Goal: Task Accomplishment & Management: Use online tool/utility

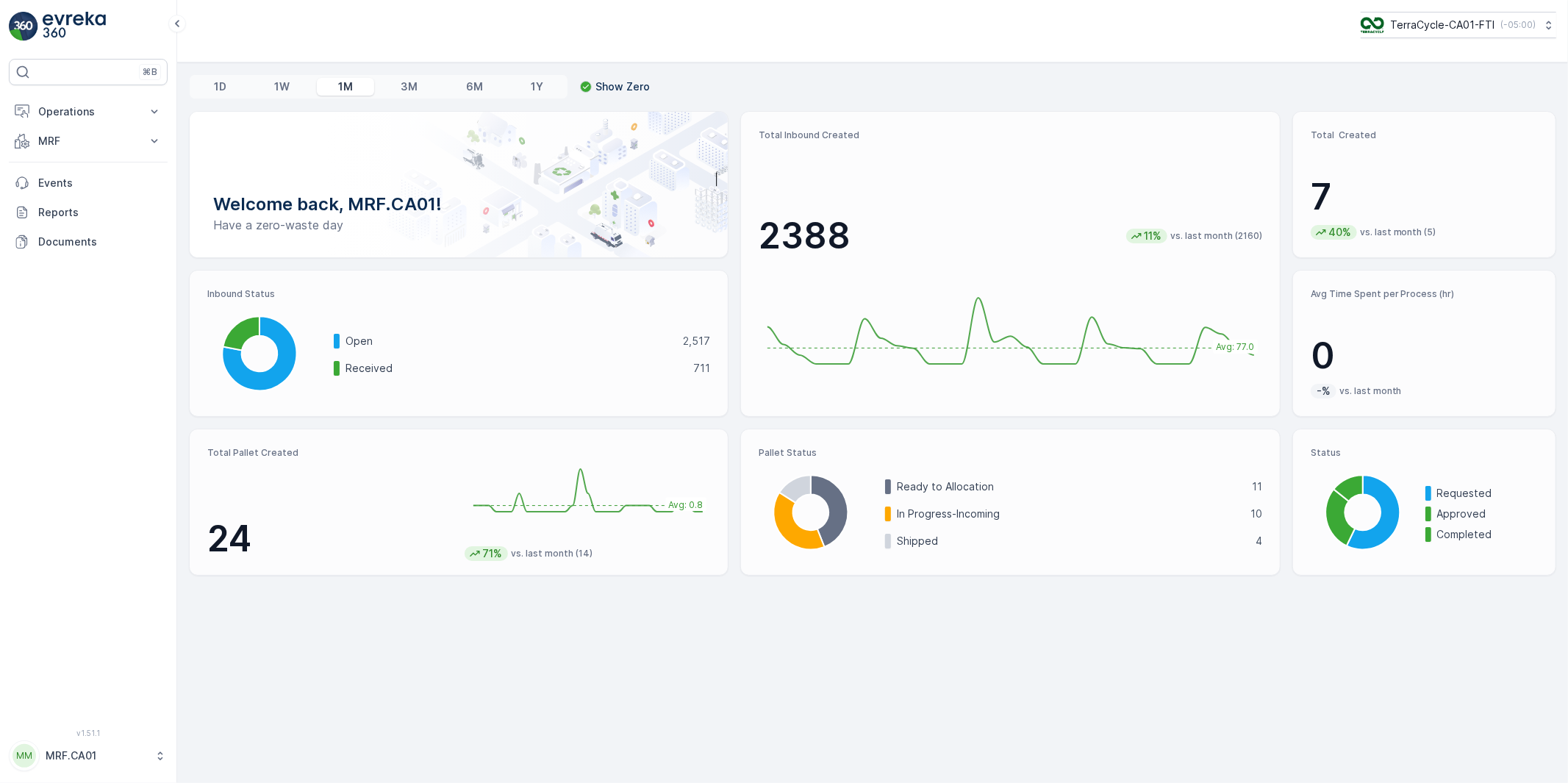
click at [98, 760] on p "MRF.CA01" at bounding box center [96, 755] width 101 height 14
click at [72, 723] on span "Log Out" at bounding box center [55, 721] width 39 height 14
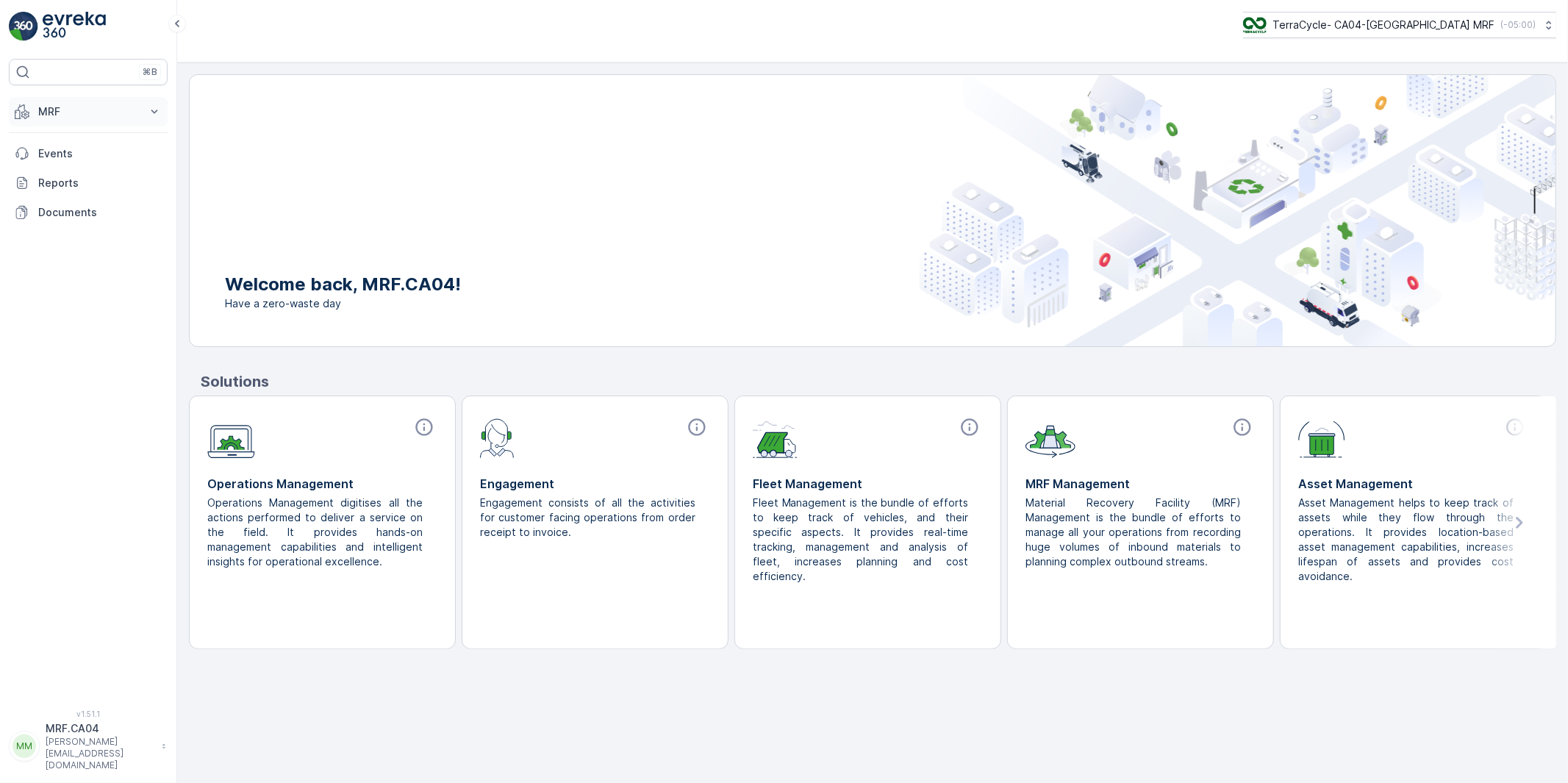
click at [53, 116] on p "MRF" at bounding box center [88, 111] width 100 height 14
click at [59, 217] on p "Outbound" at bounding box center [63, 219] width 50 height 14
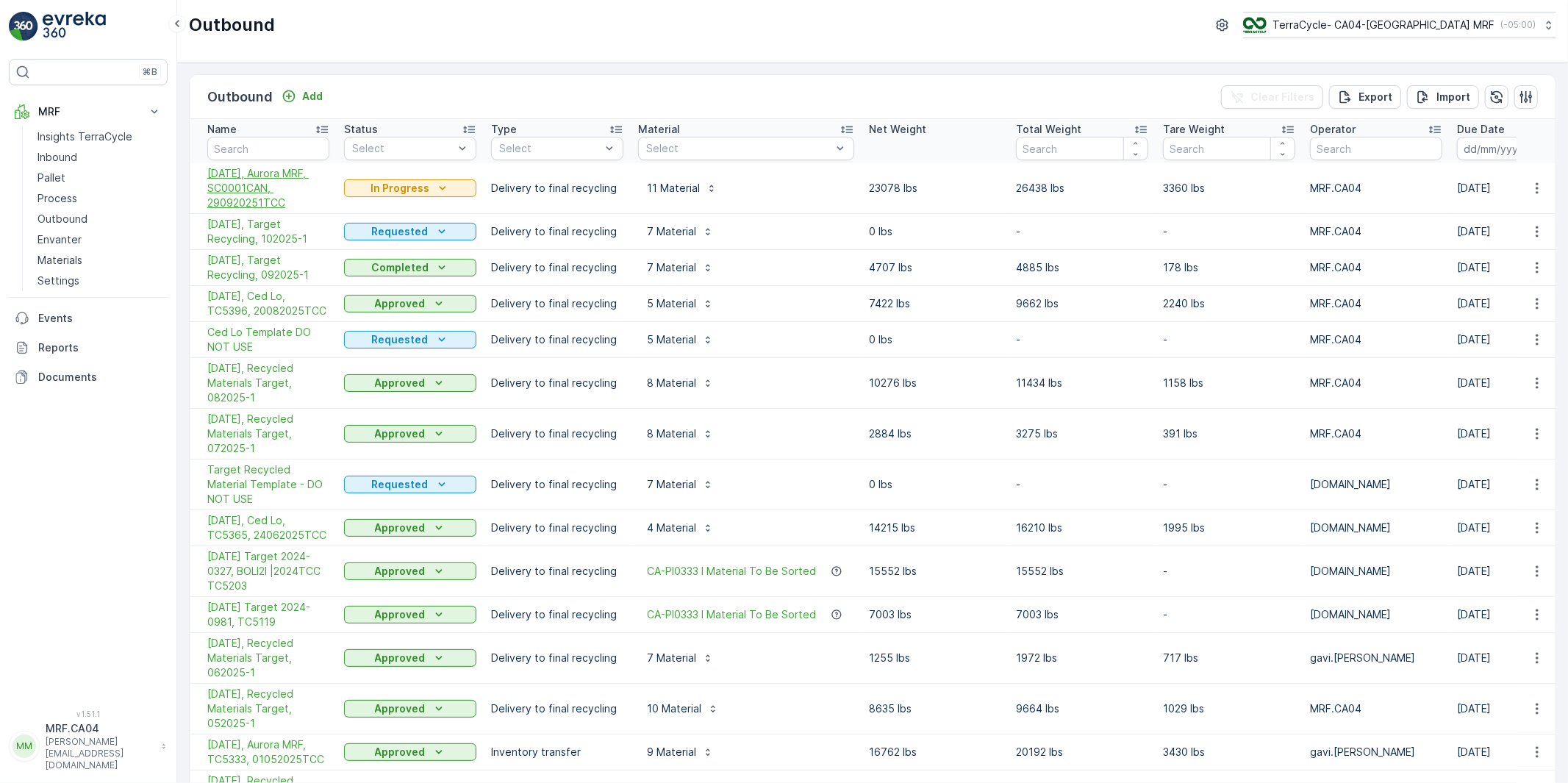
click at [246, 174] on span "[DATE], Aurora MRF, SC0001CAN, 290920251TCC" at bounding box center [268, 187] width 122 height 44
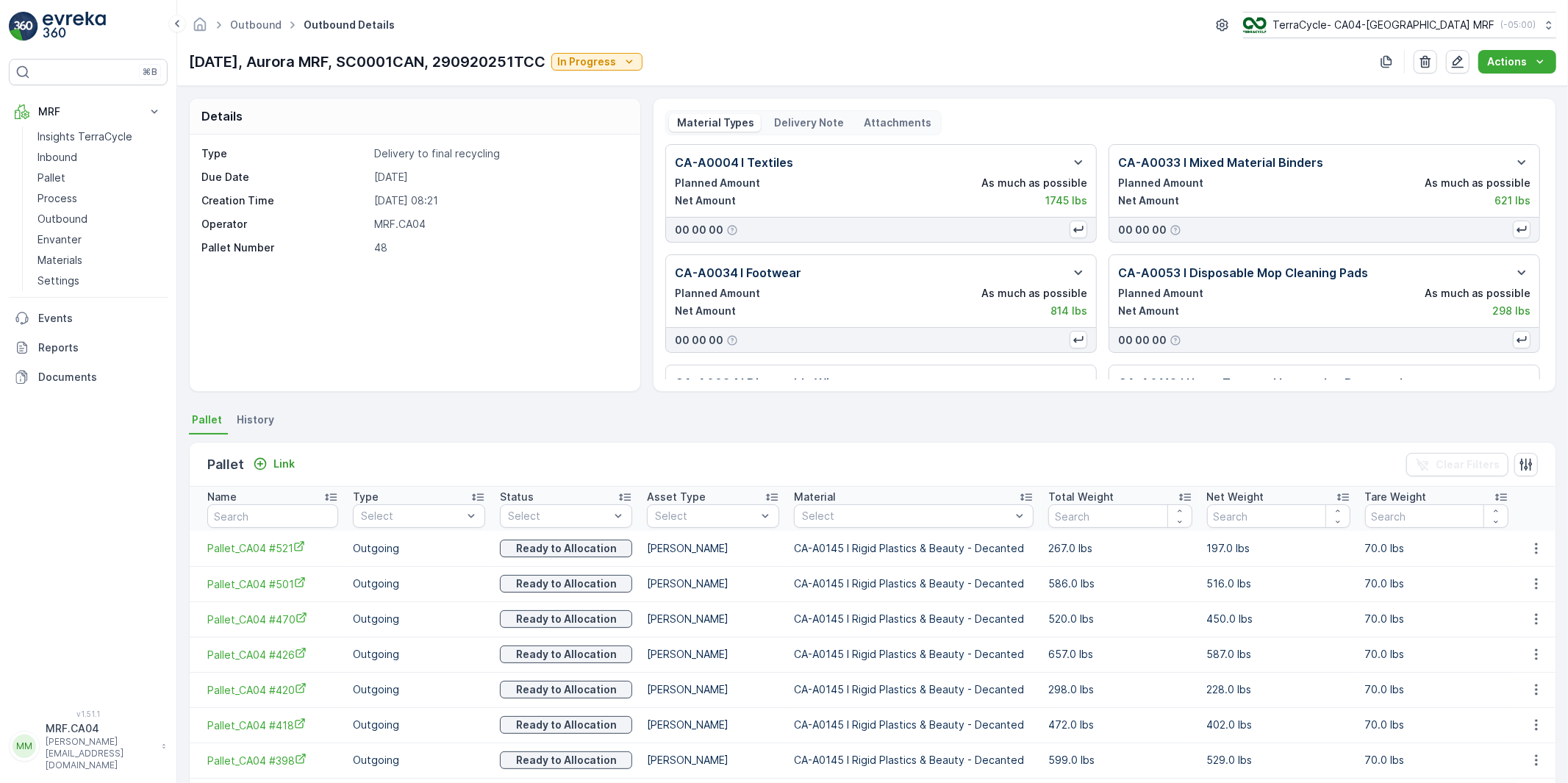
click at [787, 120] on p "Delivery Note" at bounding box center [808, 123] width 72 height 14
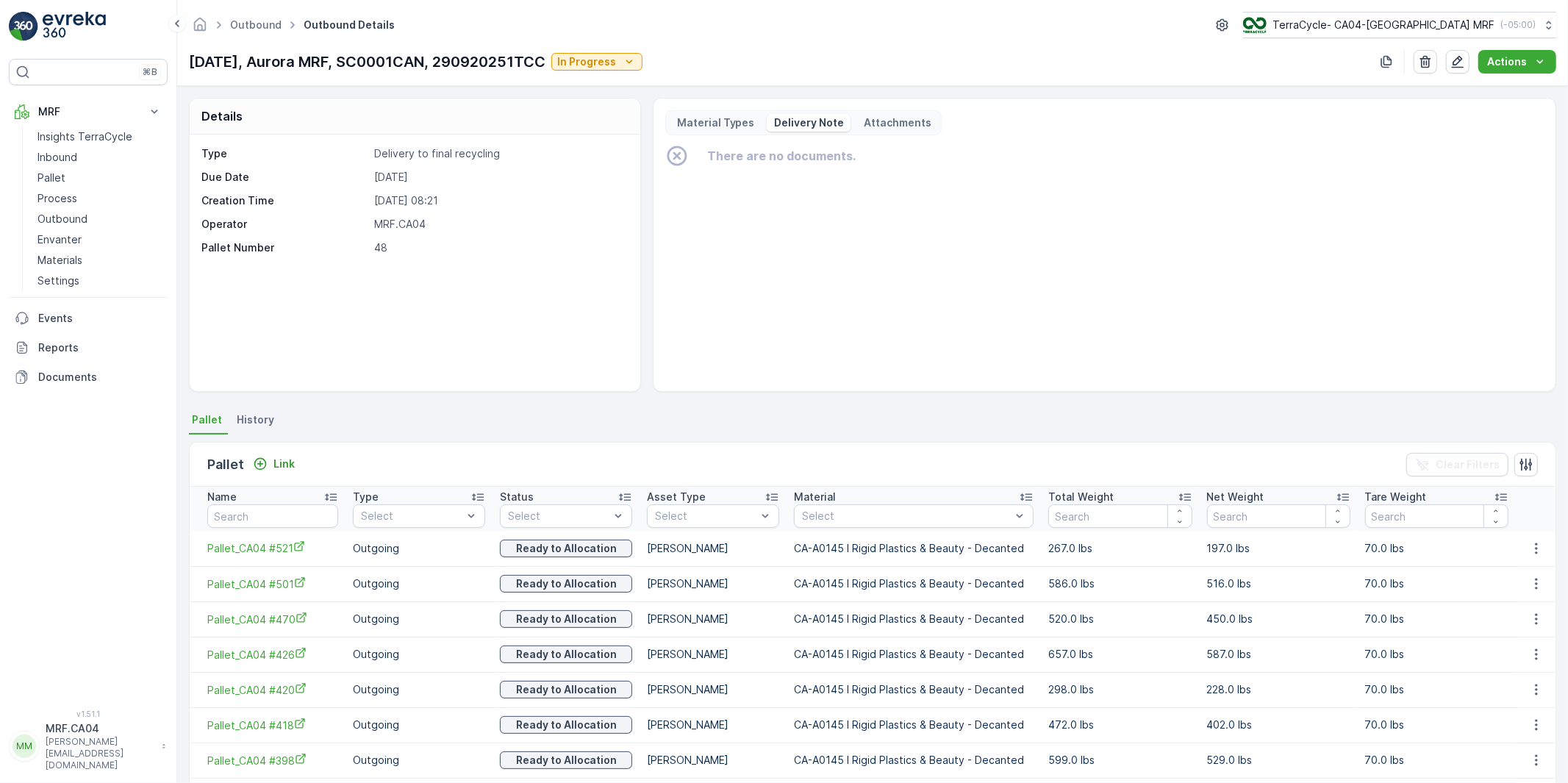
click at [715, 120] on p "Material Types" at bounding box center [714, 123] width 80 height 14
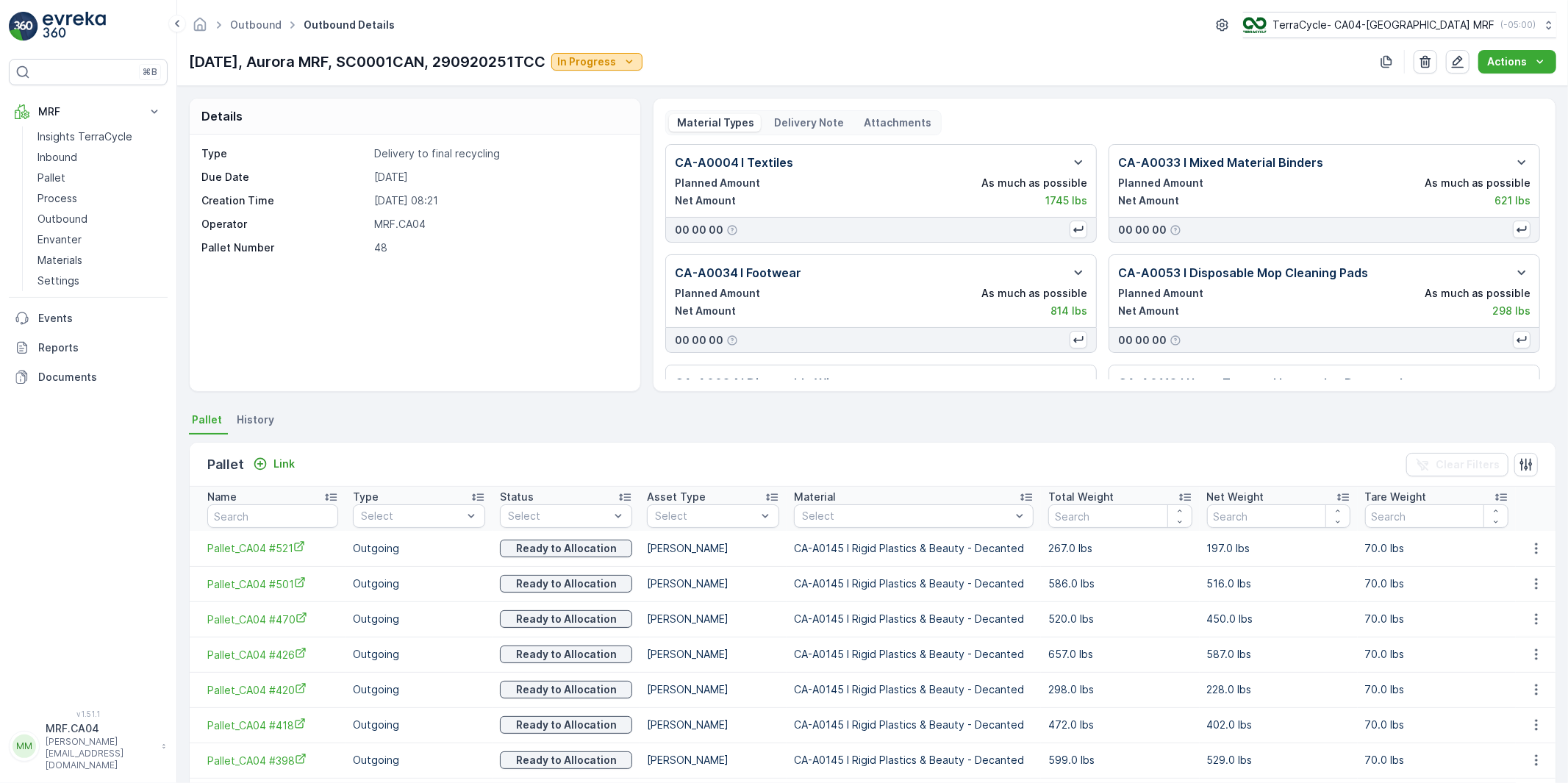
click at [633, 63] on icon "In Progress" at bounding box center [629, 61] width 6 height 4
click at [597, 126] on span "Completed" at bounding box center [604, 125] width 55 height 14
click at [51, 177] on p "Pallet" at bounding box center [51, 178] width 28 height 14
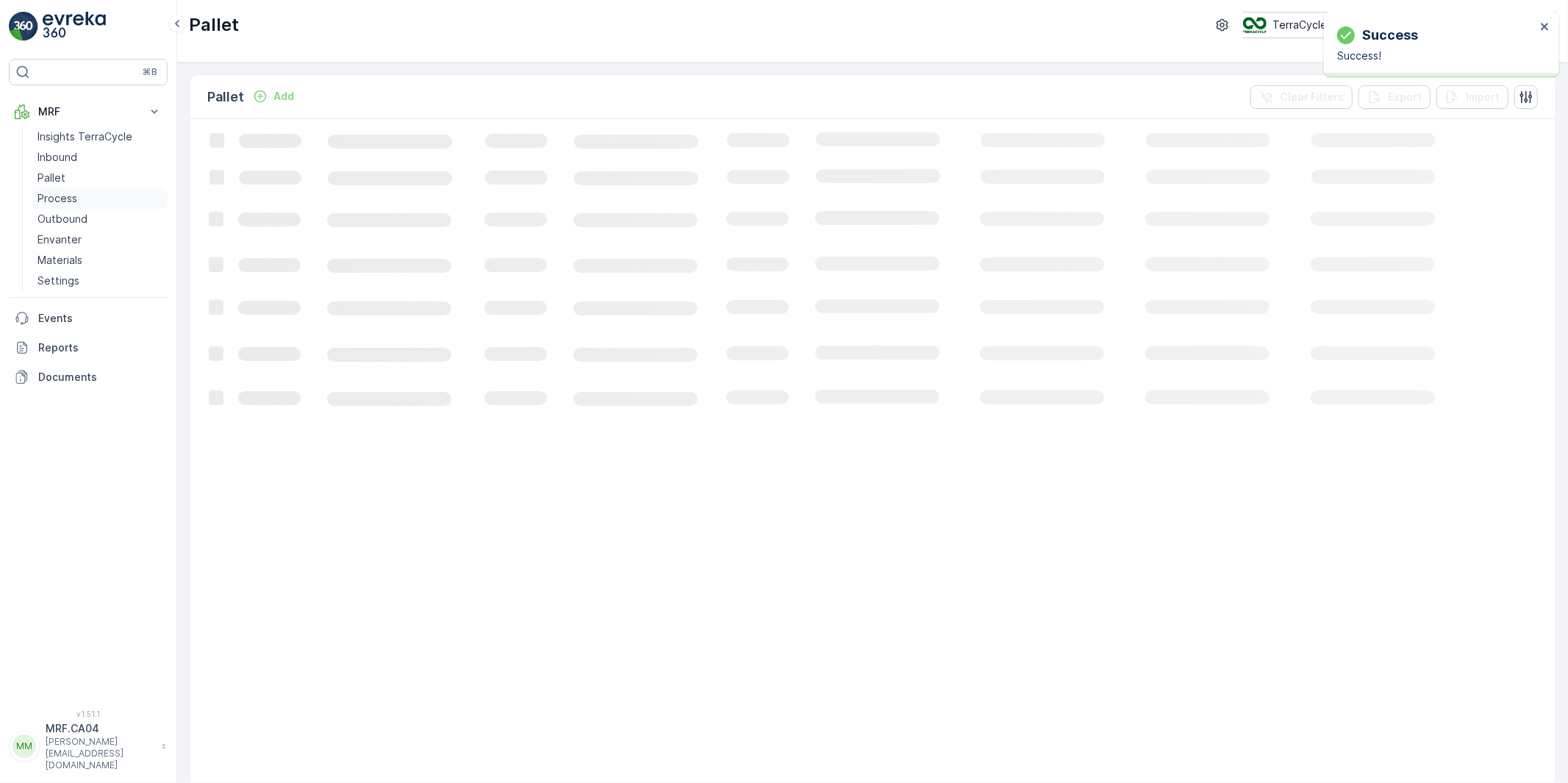
click at [52, 194] on p "Process" at bounding box center [57, 198] width 39 height 14
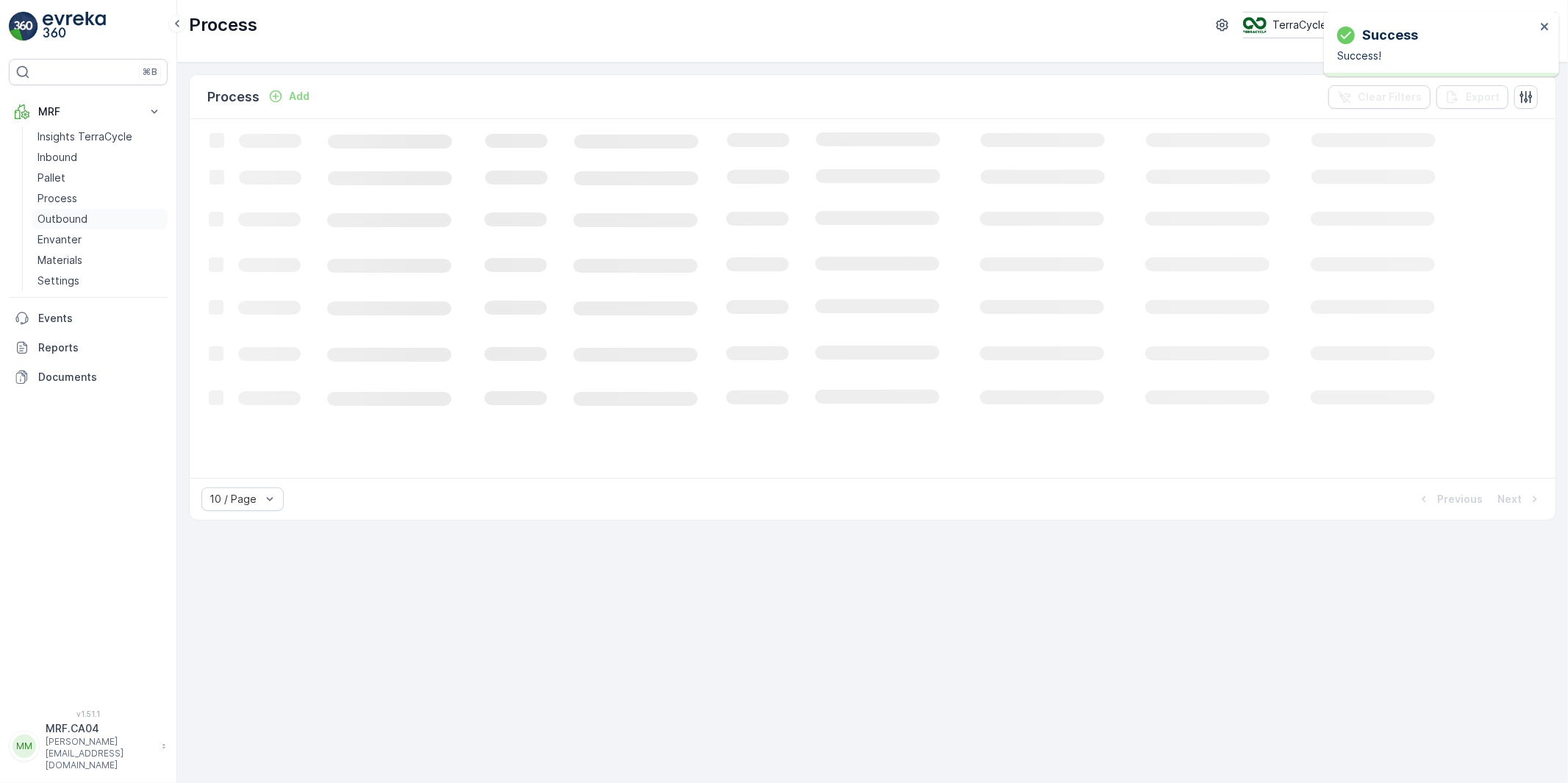
click at [54, 218] on p "Outbound" at bounding box center [63, 219] width 50 height 14
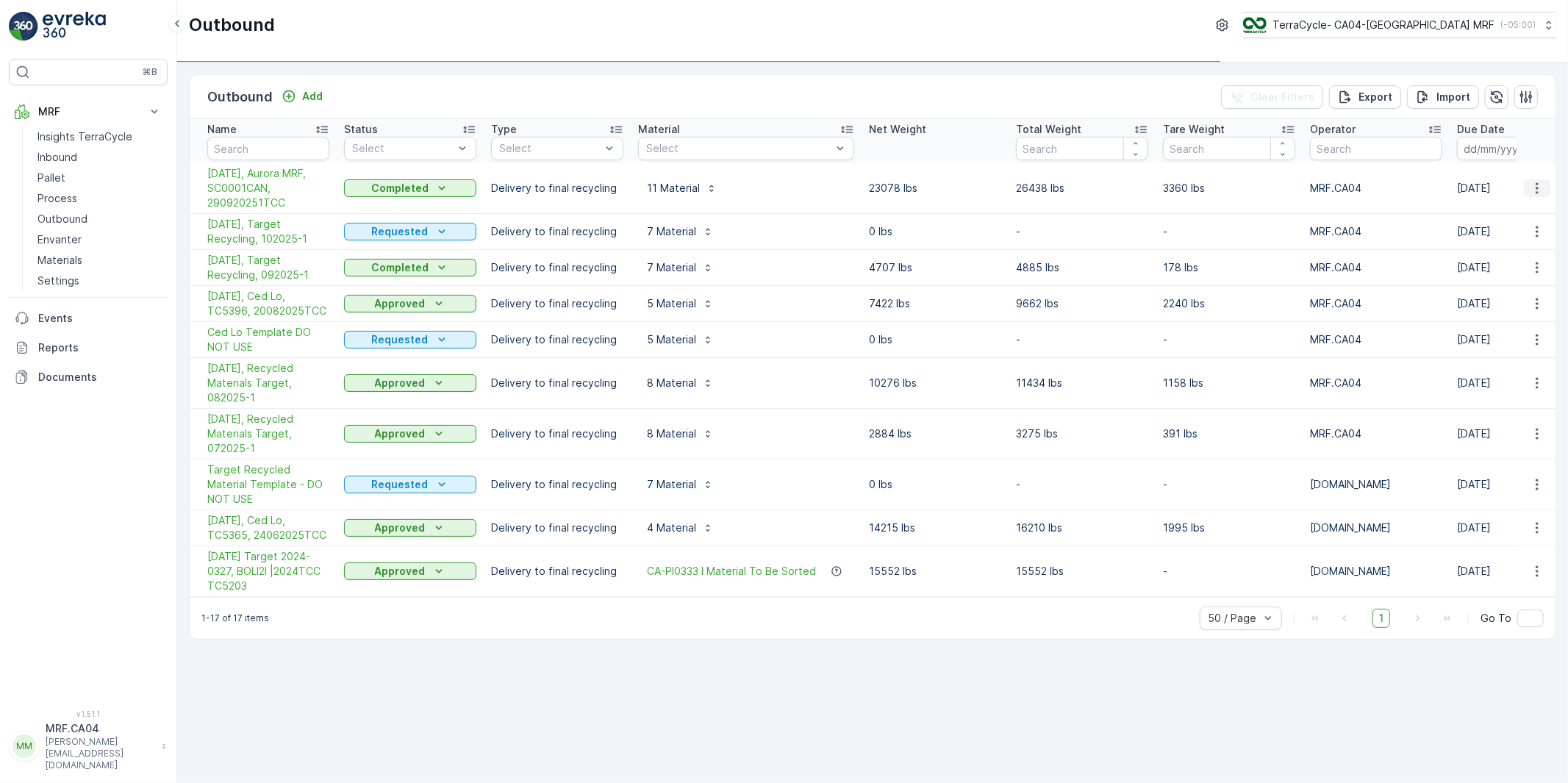
click at [1538, 187] on icon "button" at bounding box center [1537, 188] width 14 height 14
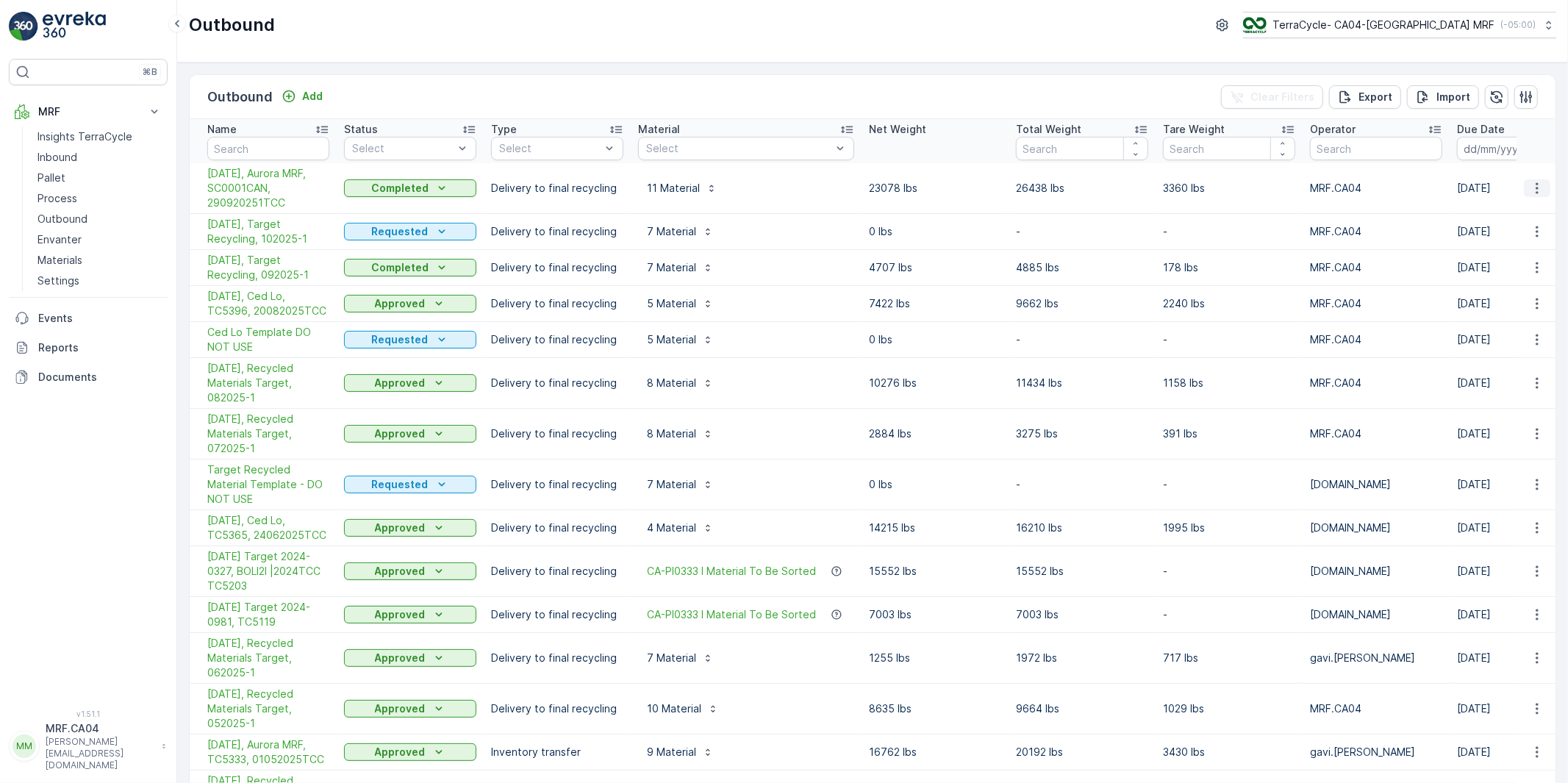
click at [1537, 187] on icon "button" at bounding box center [1537, 188] width 14 height 14
click at [1501, 272] on span "Create Delivery Note" at bounding box center [1511, 272] width 106 height 14
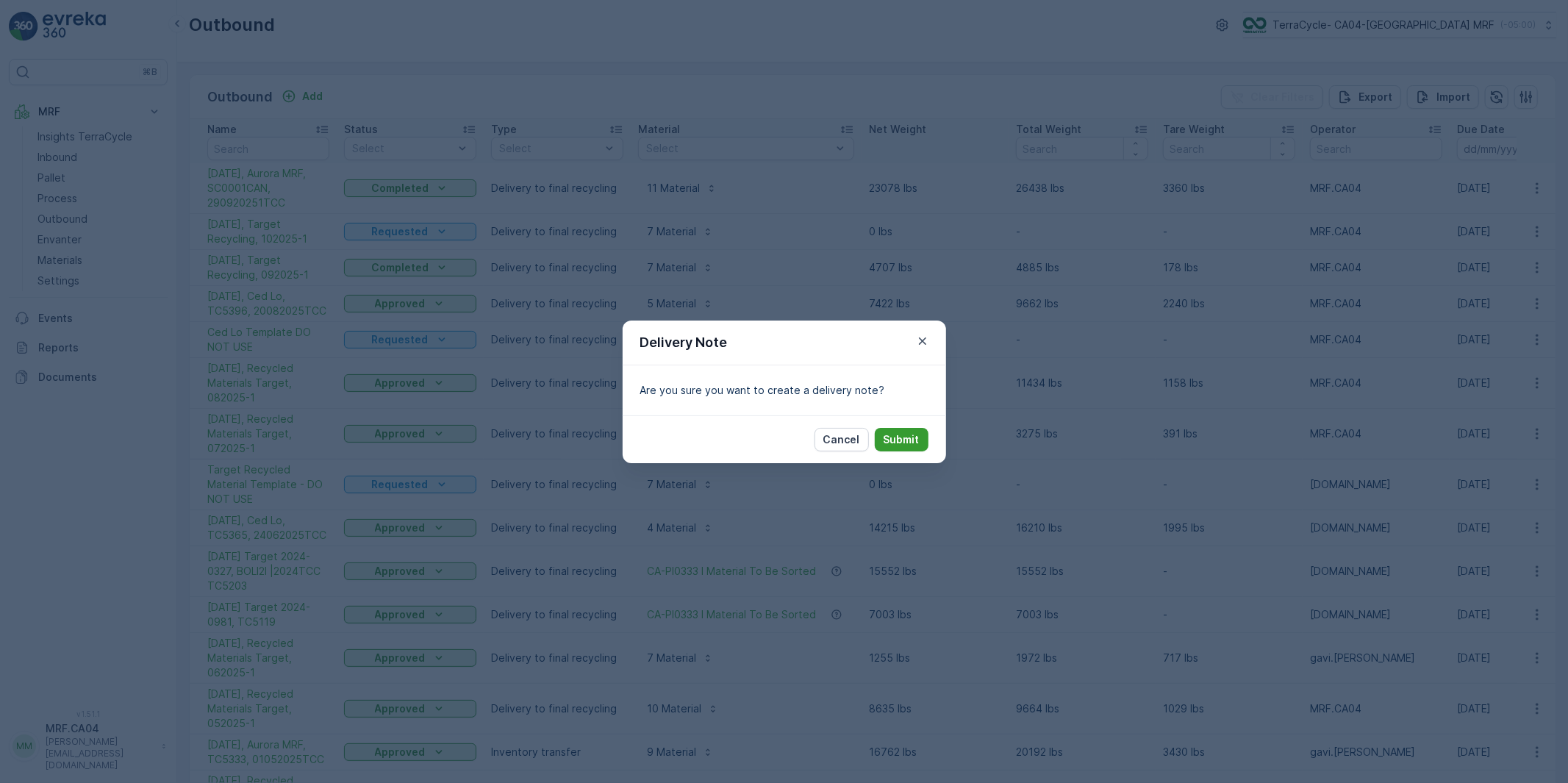
click at [898, 441] on p "Submit" at bounding box center [902, 439] width 36 height 14
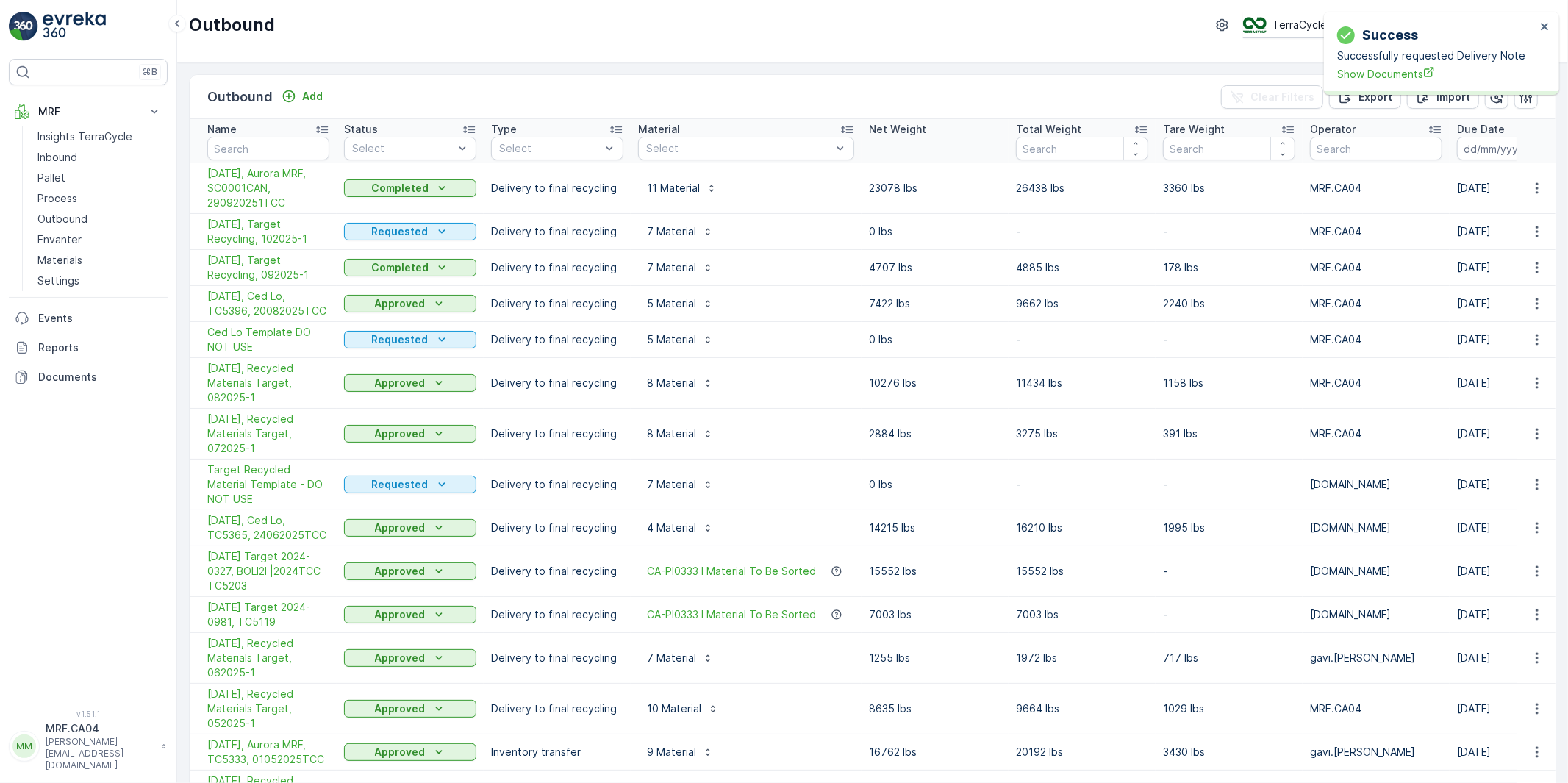
click at [1353, 75] on span "Show Documents" at bounding box center [1436, 74] width 198 height 15
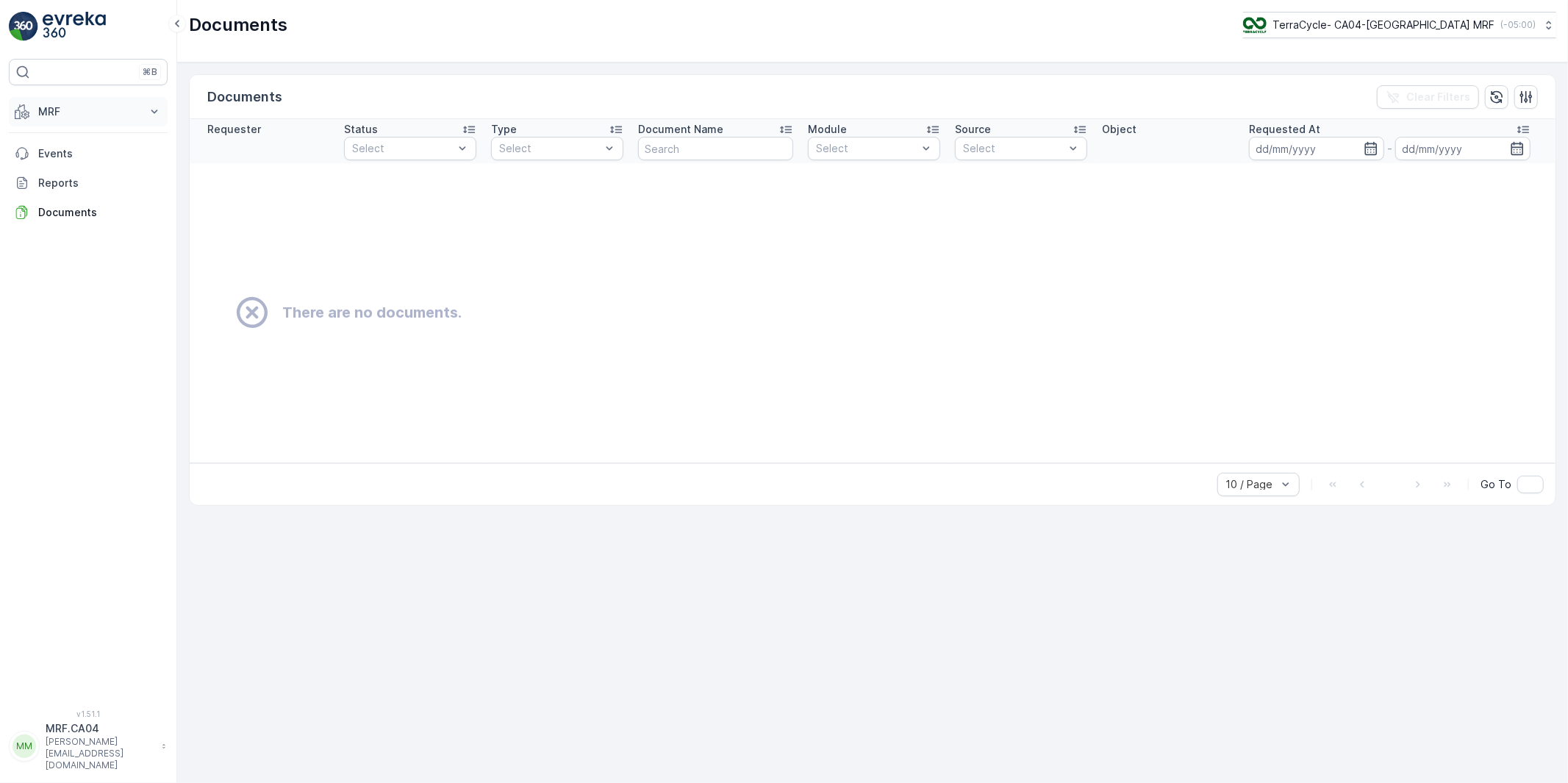
click at [48, 117] on p "MRF" at bounding box center [88, 111] width 100 height 14
click at [53, 222] on p "Outbound" at bounding box center [63, 219] width 50 height 14
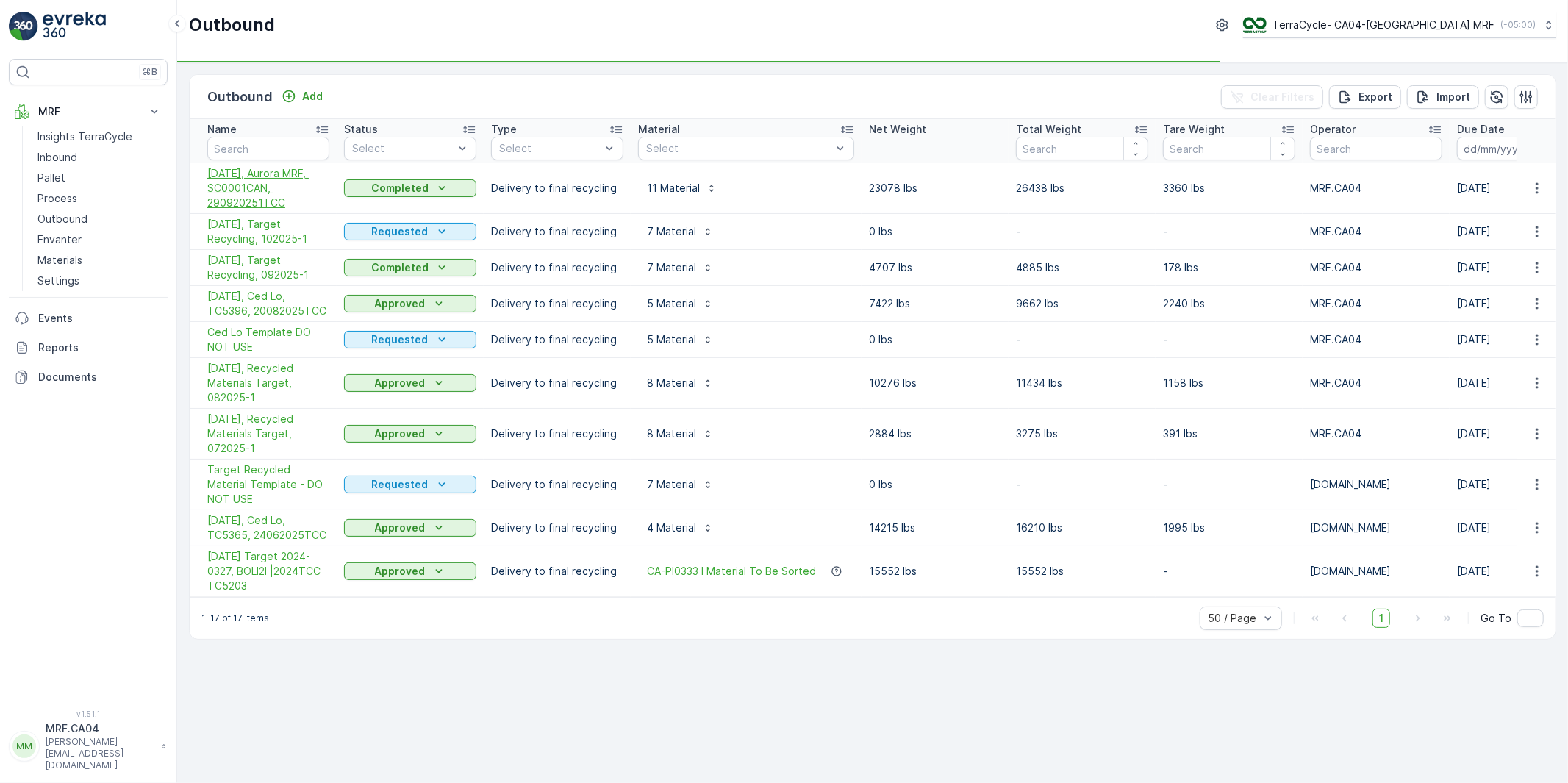
click at [304, 179] on span "[DATE], Aurora MRF, SC0001CAN, 290920251TCC" at bounding box center [268, 187] width 122 height 44
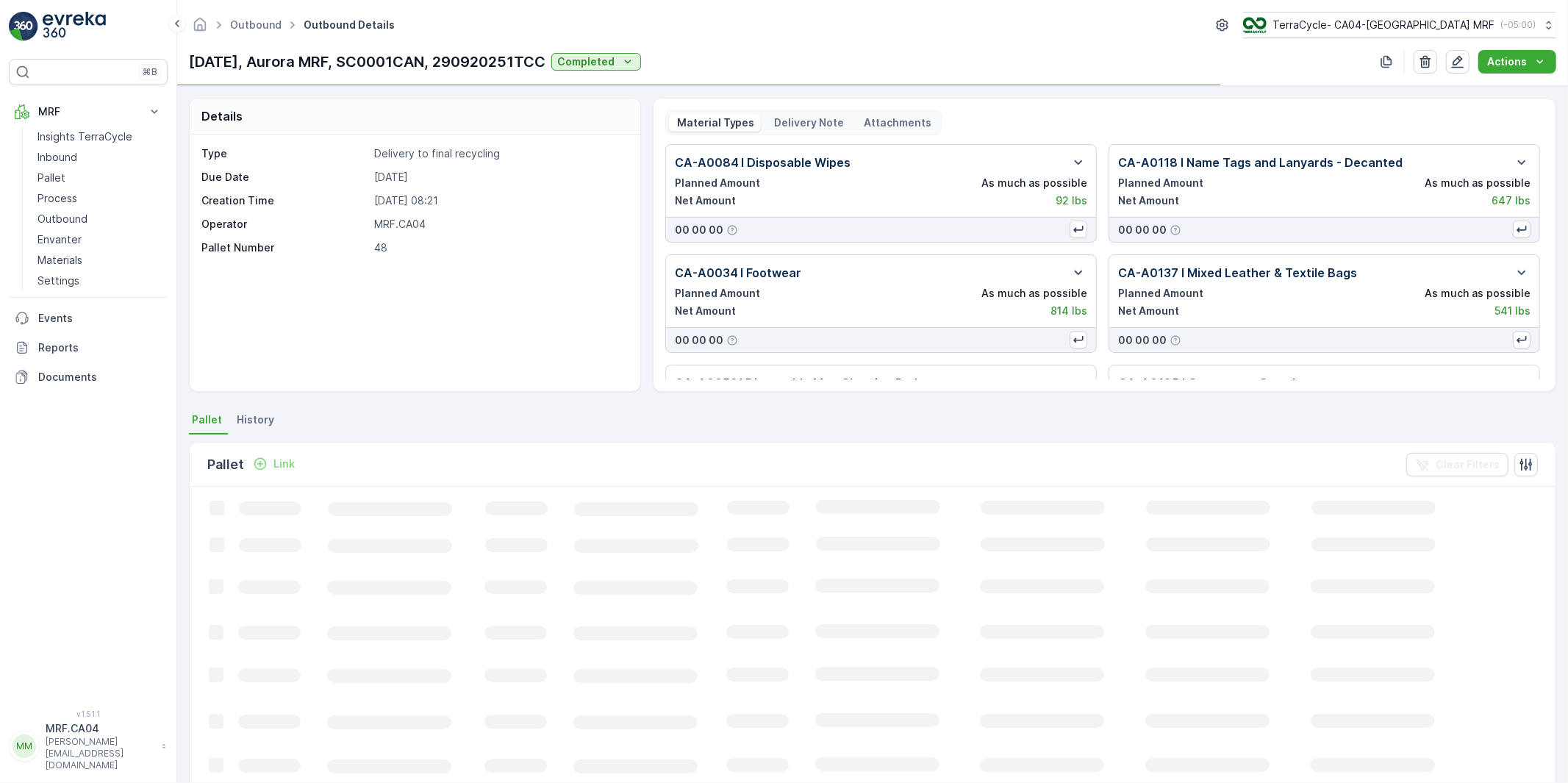
click at [813, 123] on p "Delivery Note" at bounding box center [808, 123] width 72 height 14
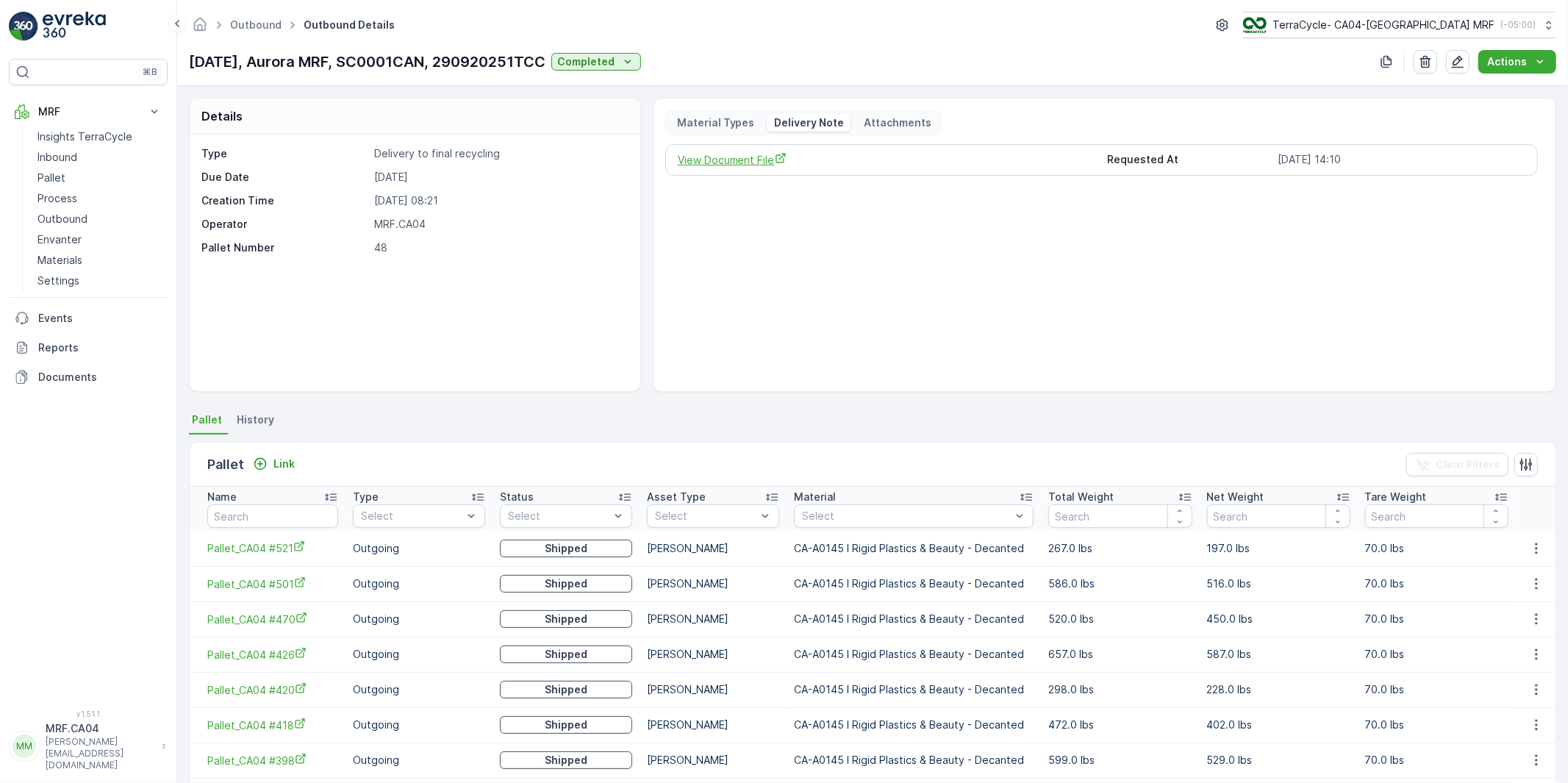
click at [747, 157] on span "View Document File" at bounding box center [887, 160] width 418 height 15
